Goal: Transaction & Acquisition: Purchase product/service

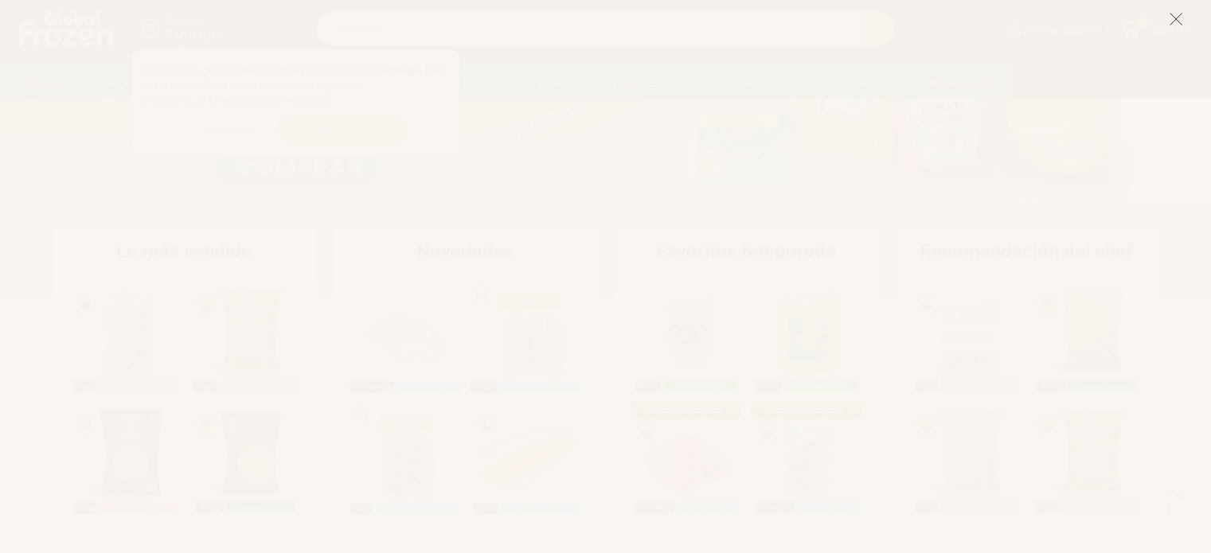
scroll to position [239, 0]
click at [1177, 15] on icon at bounding box center [1176, 19] width 14 height 14
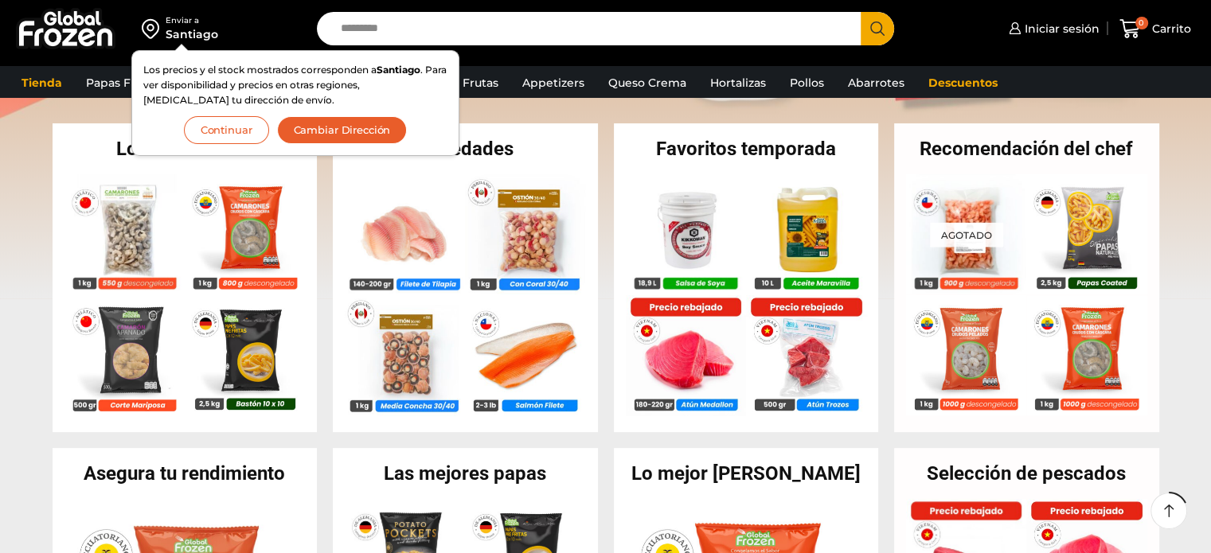
scroll to position [318, 0]
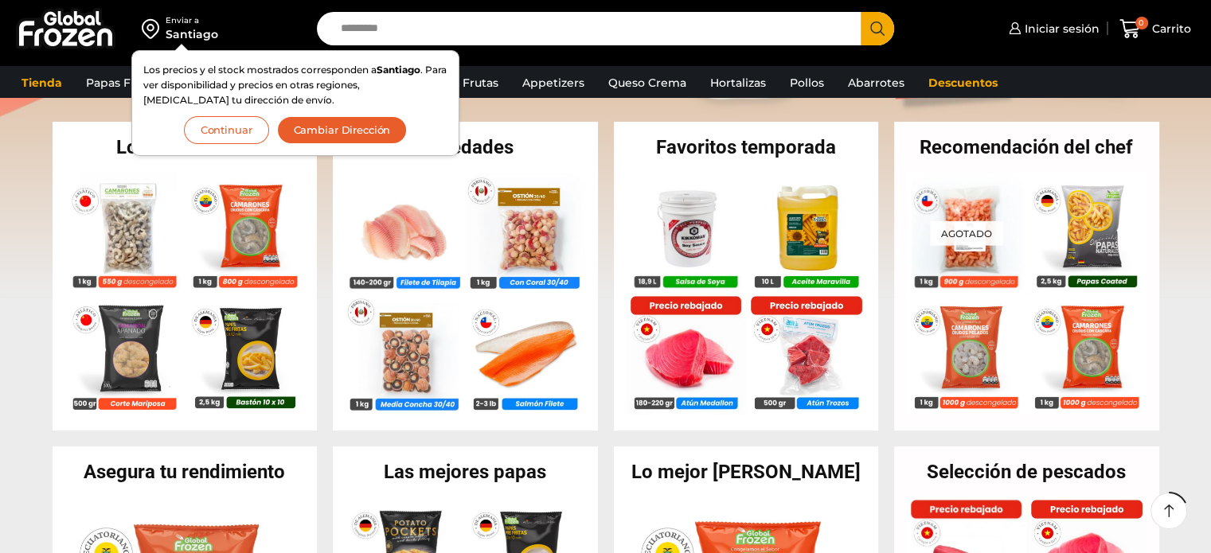
click at [226, 125] on button "Continuar" at bounding box center [226, 130] width 85 height 28
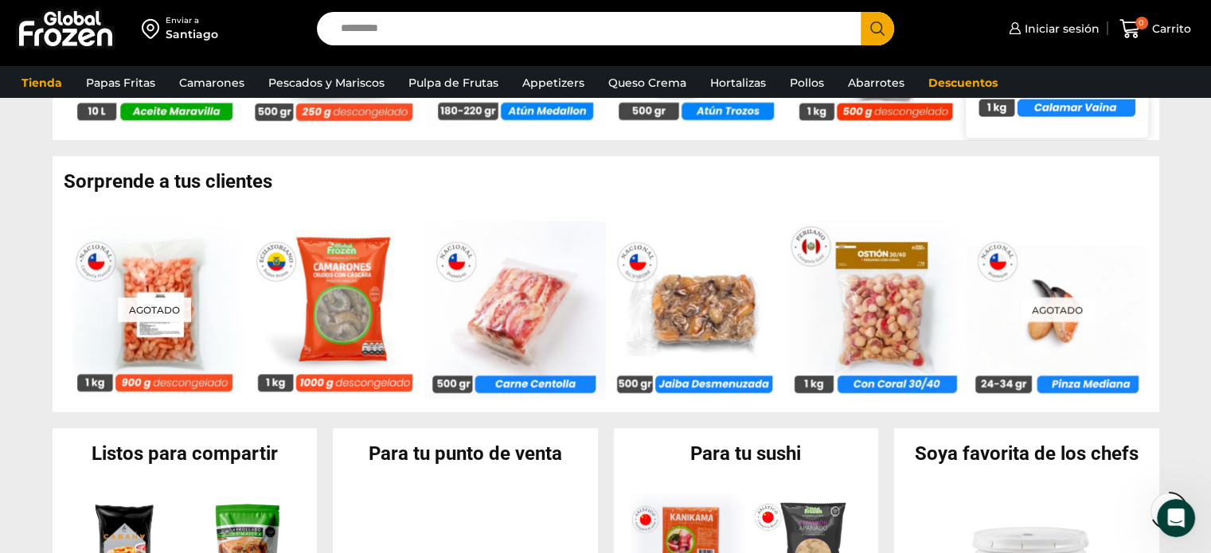
scroll to position [1194, 0]
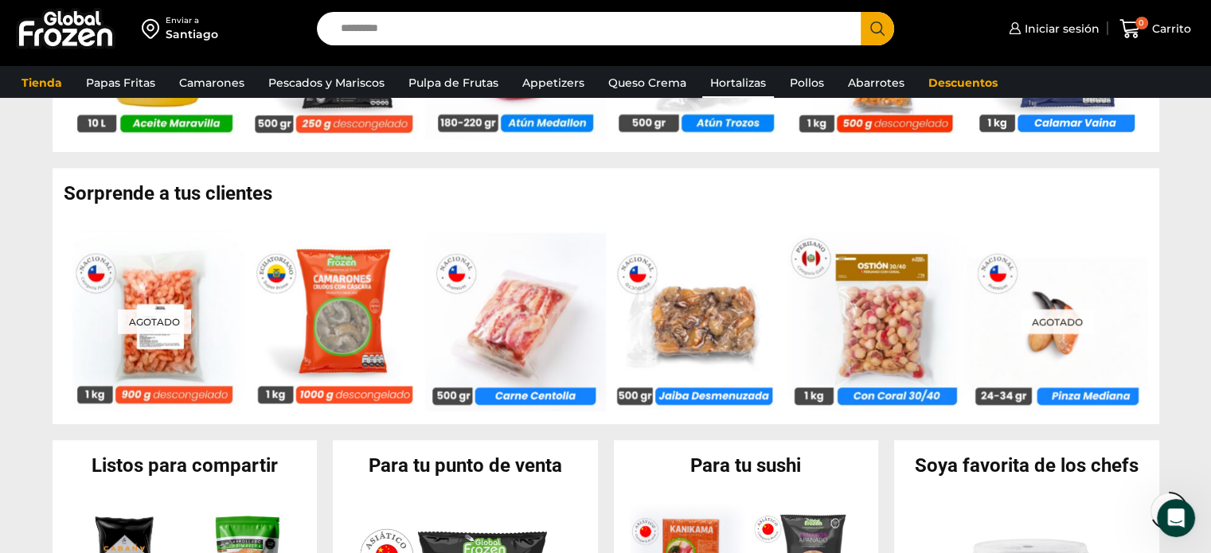
click at [742, 84] on link "Hortalizas" at bounding box center [738, 83] width 72 height 30
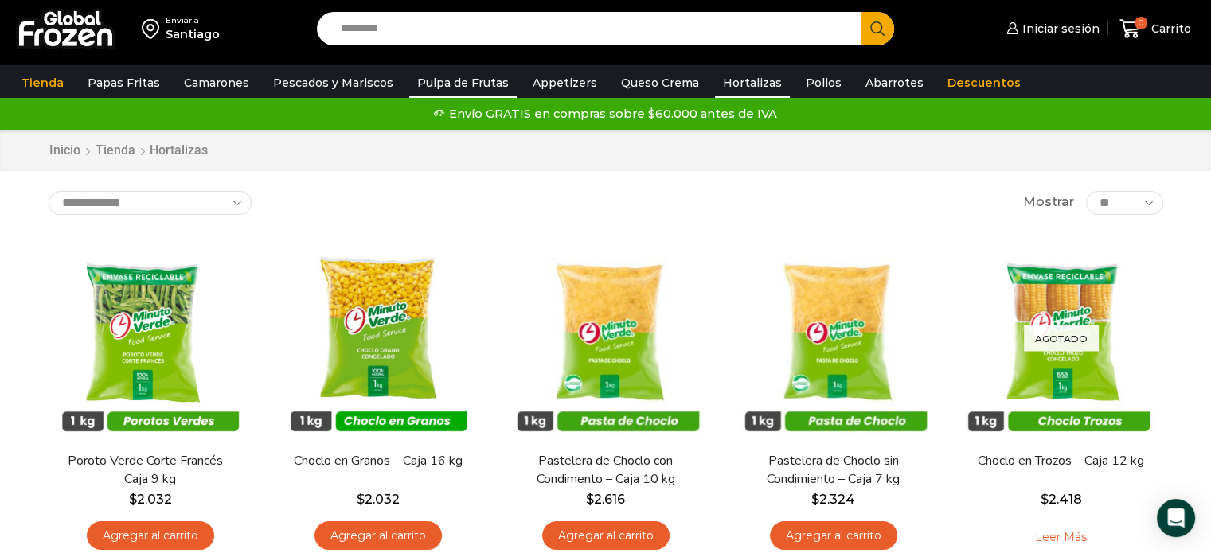
click at [430, 85] on link "Pulpa de Frutas" at bounding box center [462, 83] width 107 height 30
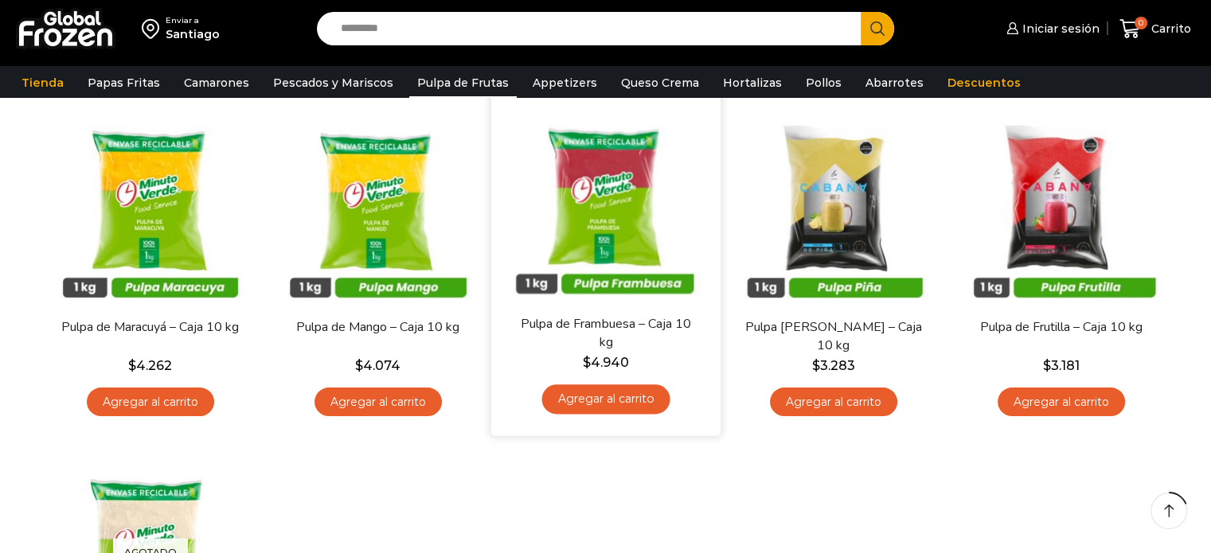
scroll to position [159, 0]
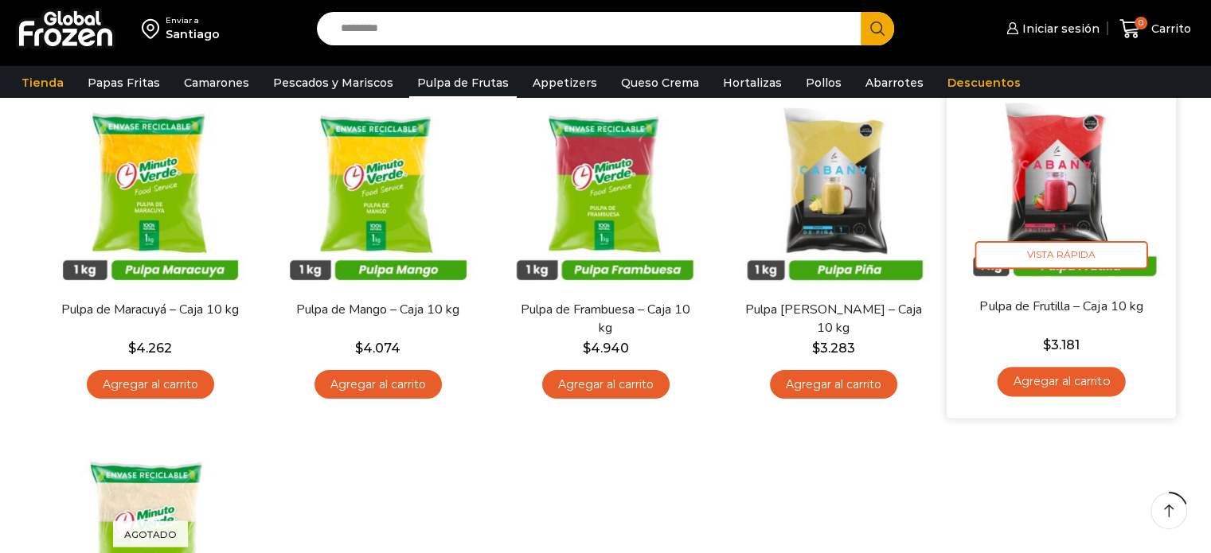
click at [1052, 347] on bdi "$ 3.181" at bounding box center [1060, 344] width 37 height 15
click at [1052, 250] on span "Vista Rápida" at bounding box center [1060, 255] width 173 height 28
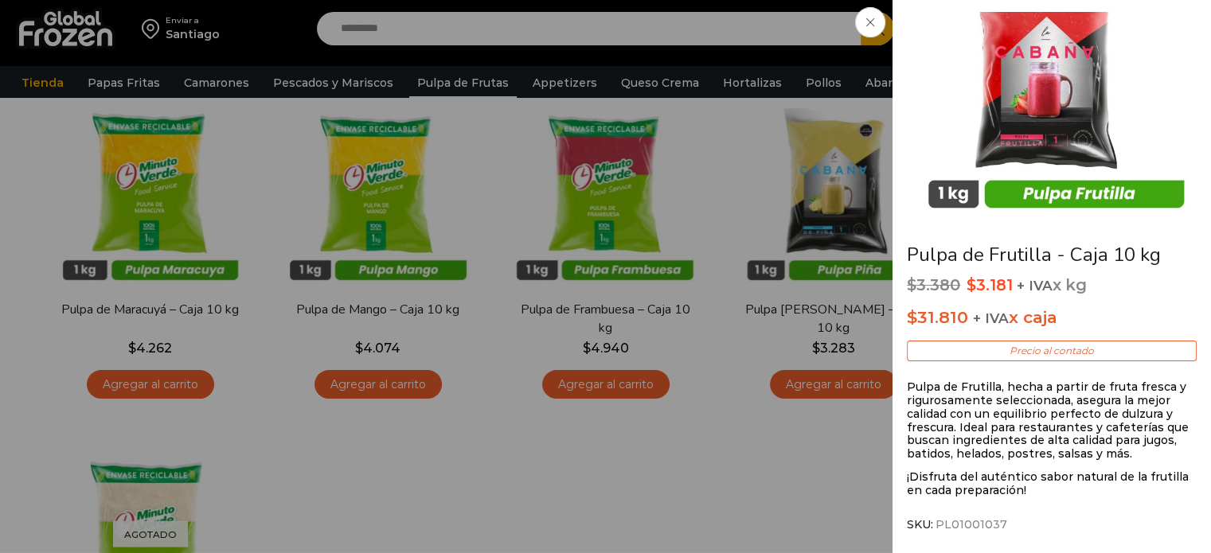
scroll to position [80, 0]
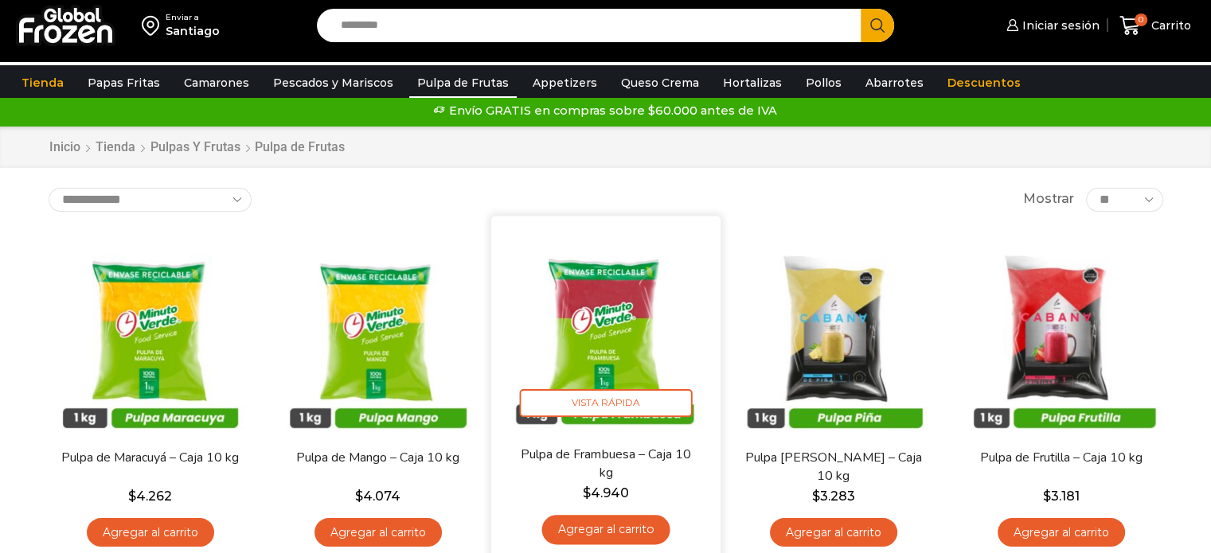
scroll to position [0, 0]
